Goal: Navigation & Orientation: Find specific page/section

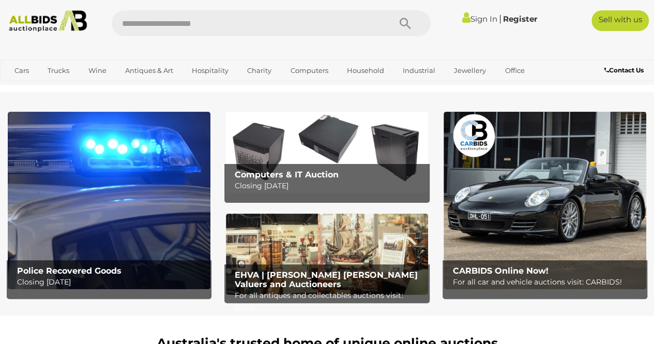
click at [220, 21] on input "text" at bounding box center [246, 23] width 268 height 26
type input "******"
click at [96, 241] on img at bounding box center [109, 200] width 203 height 177
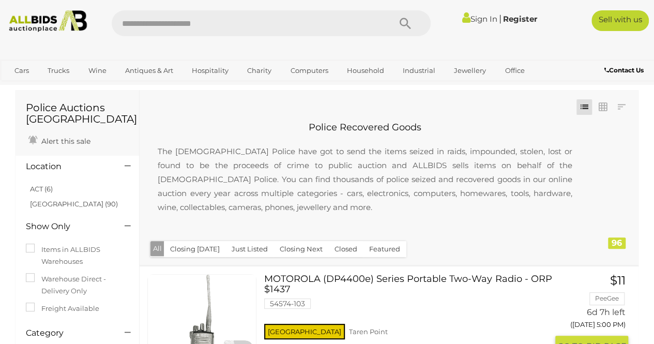
scroll to position [11, 0]
